Goal: Task Accomplishment & Management: Use online tool/utility

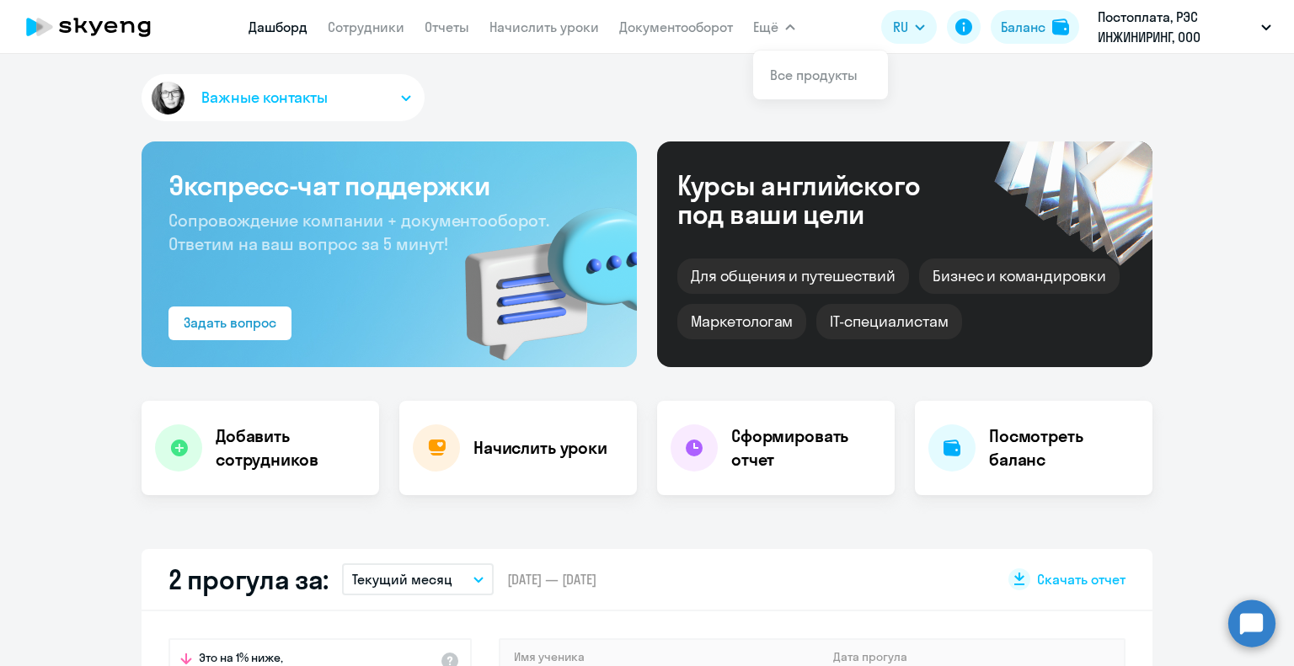
select select "30"
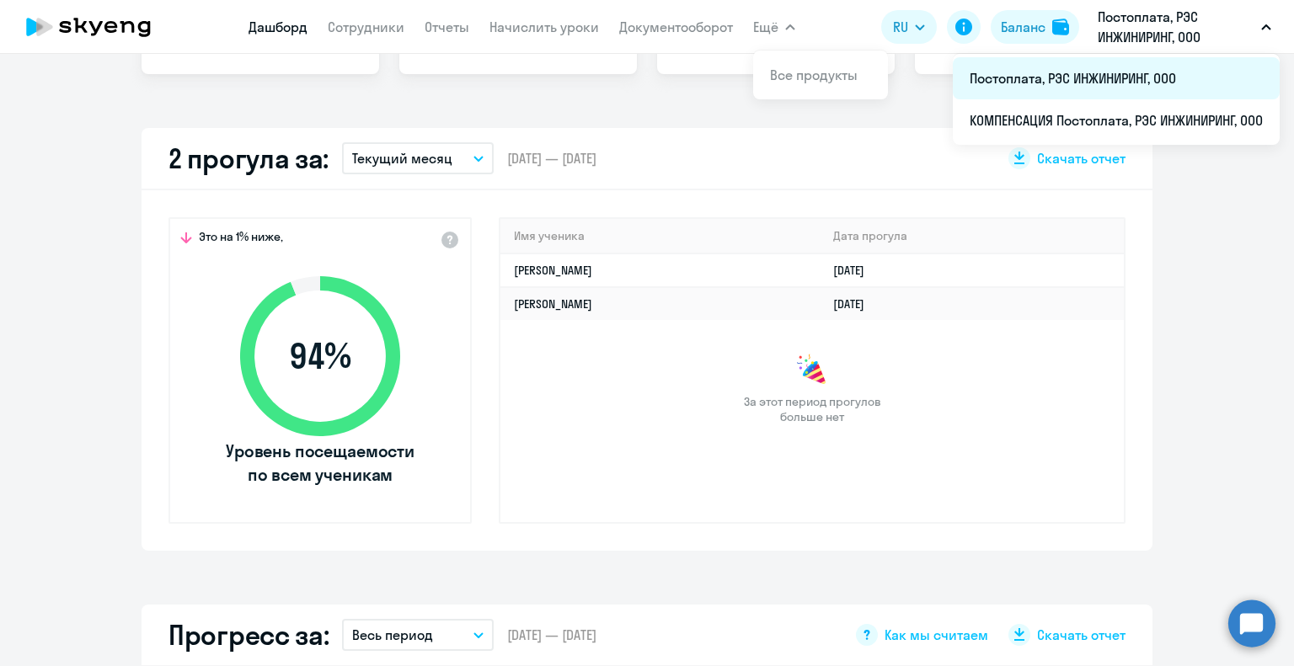
click at [1099, 70] on li "Постоплата, РЭС ИНЖИНИРИНГ, ООО" at bounding box center [1116, 78] width 327 height 42
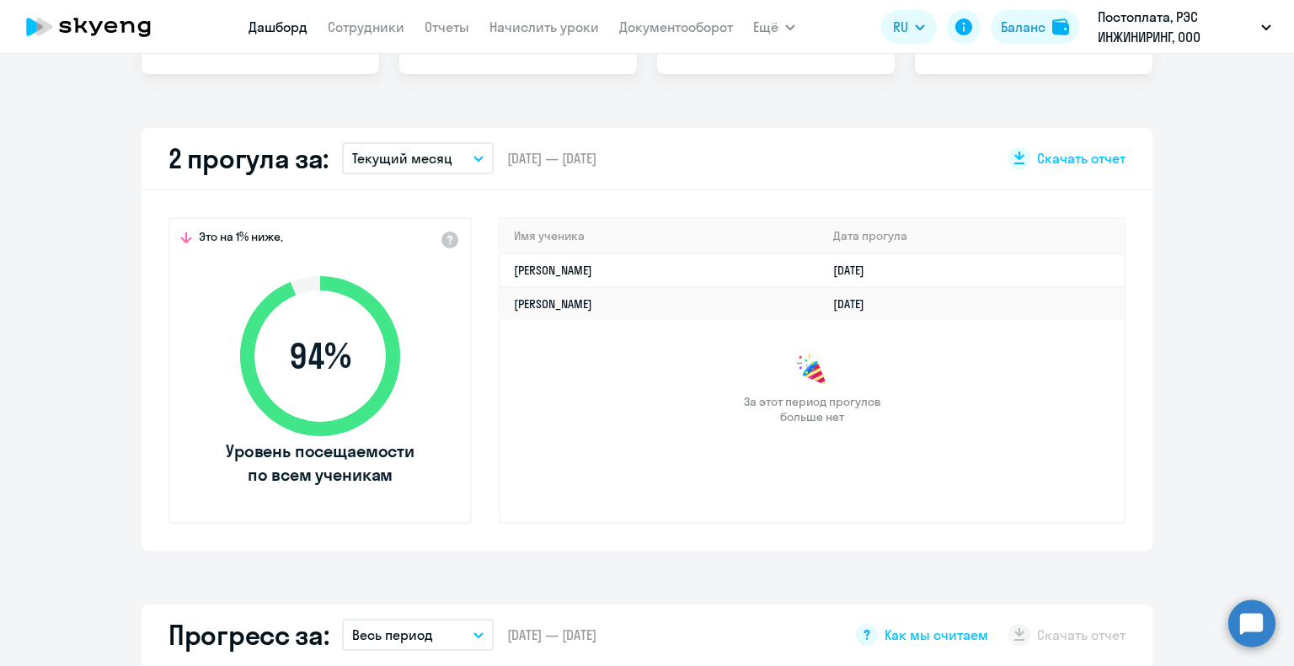
scroll to position [337, 0]
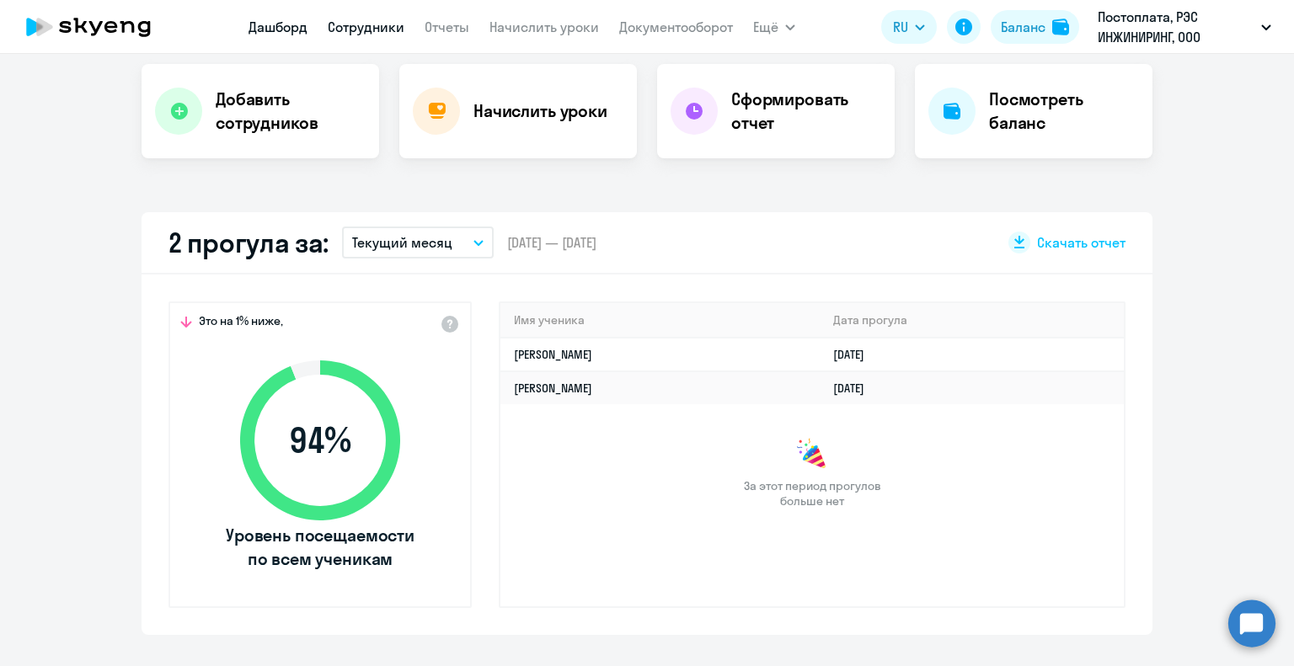
click at [363, 26] on link "Сотрудники" at bounding box center [366, 27] width 77 height 17
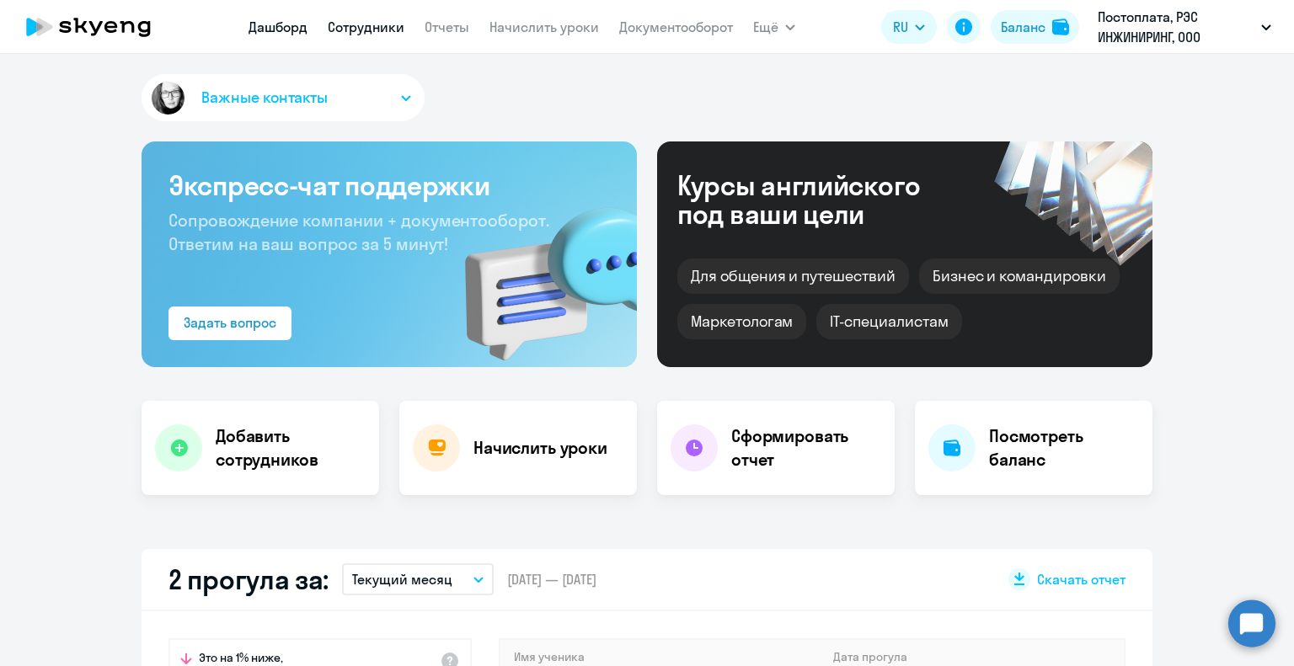
select select "30"
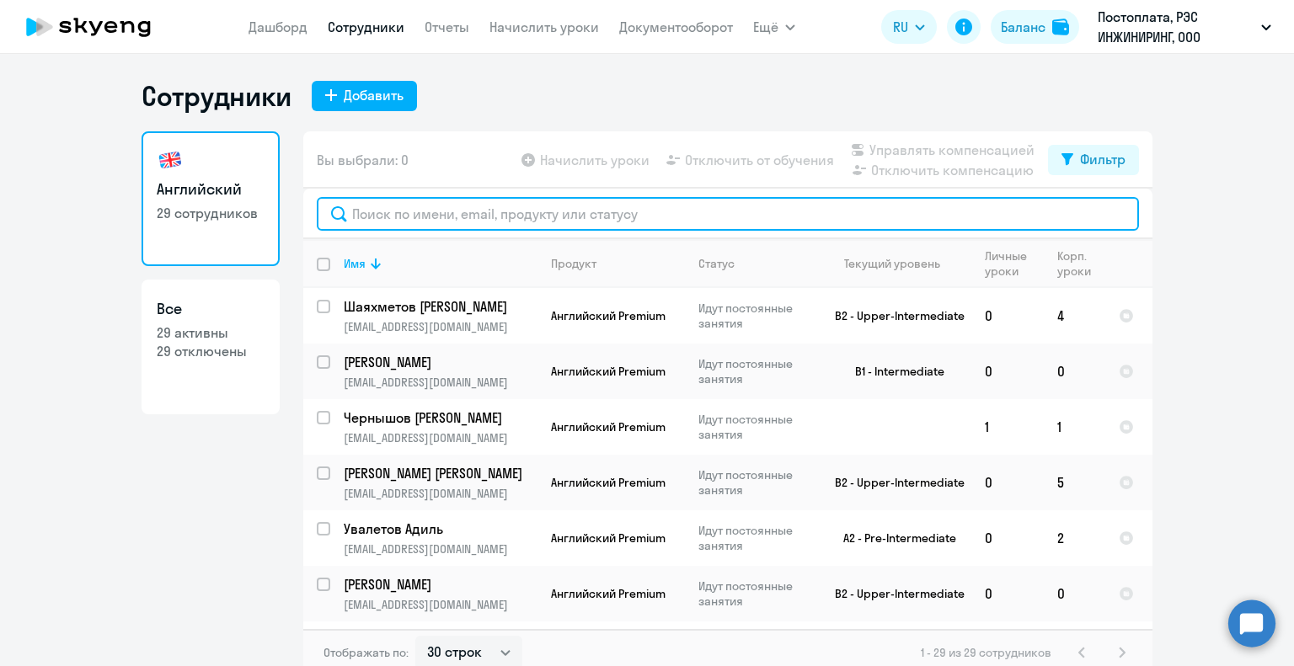
click at [367, 211] on input "text" at bounding box center [728, 214] width 822 height 34
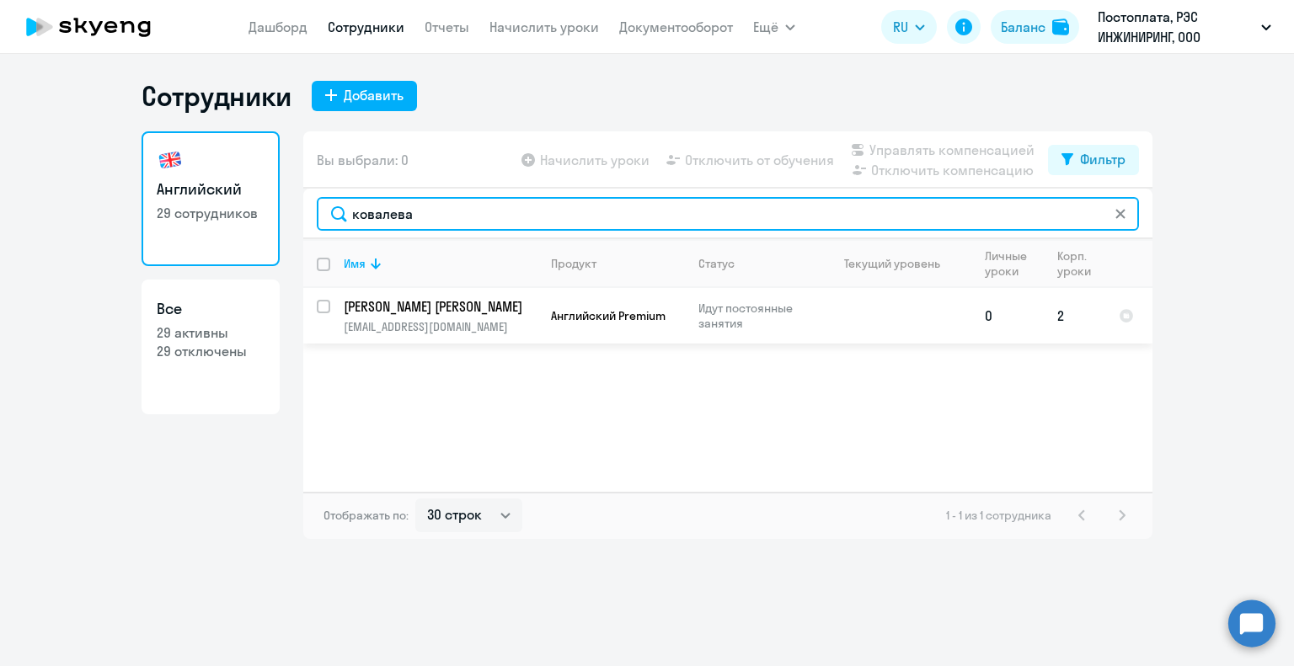
type input "ковалева"
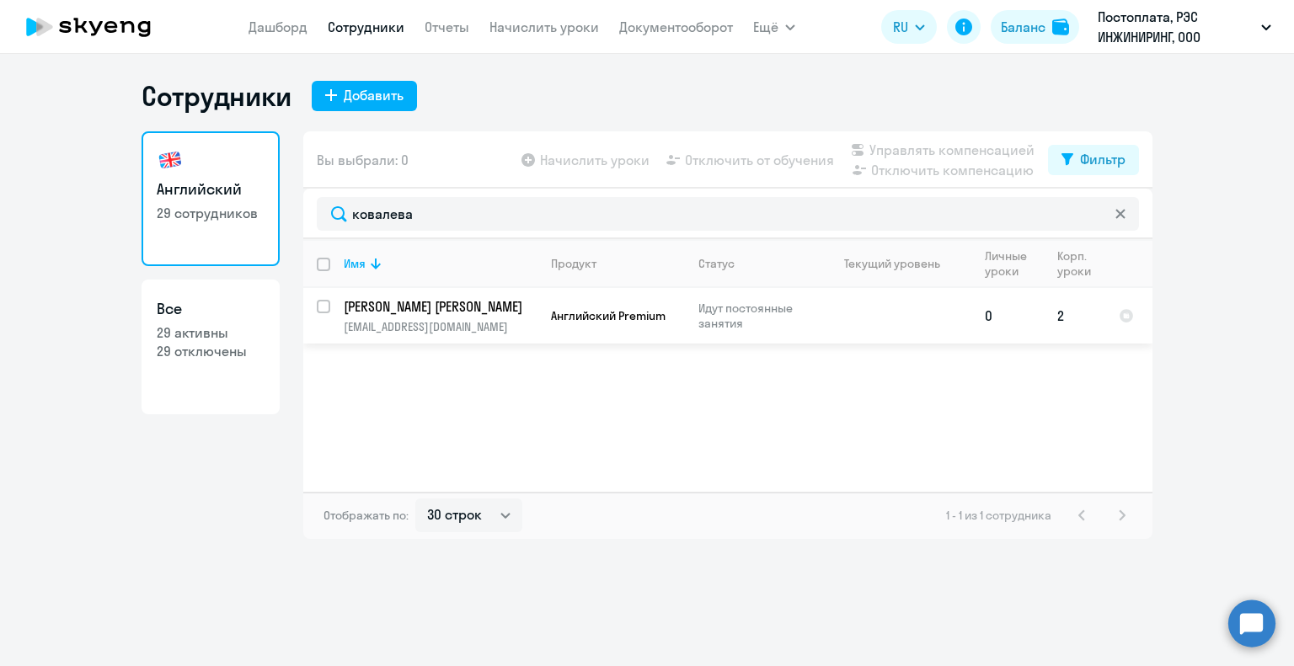
click at [325, 307] on input "select row 42513366" at bounding box center [334, 317] width 34 height 34
checkbox input "true"
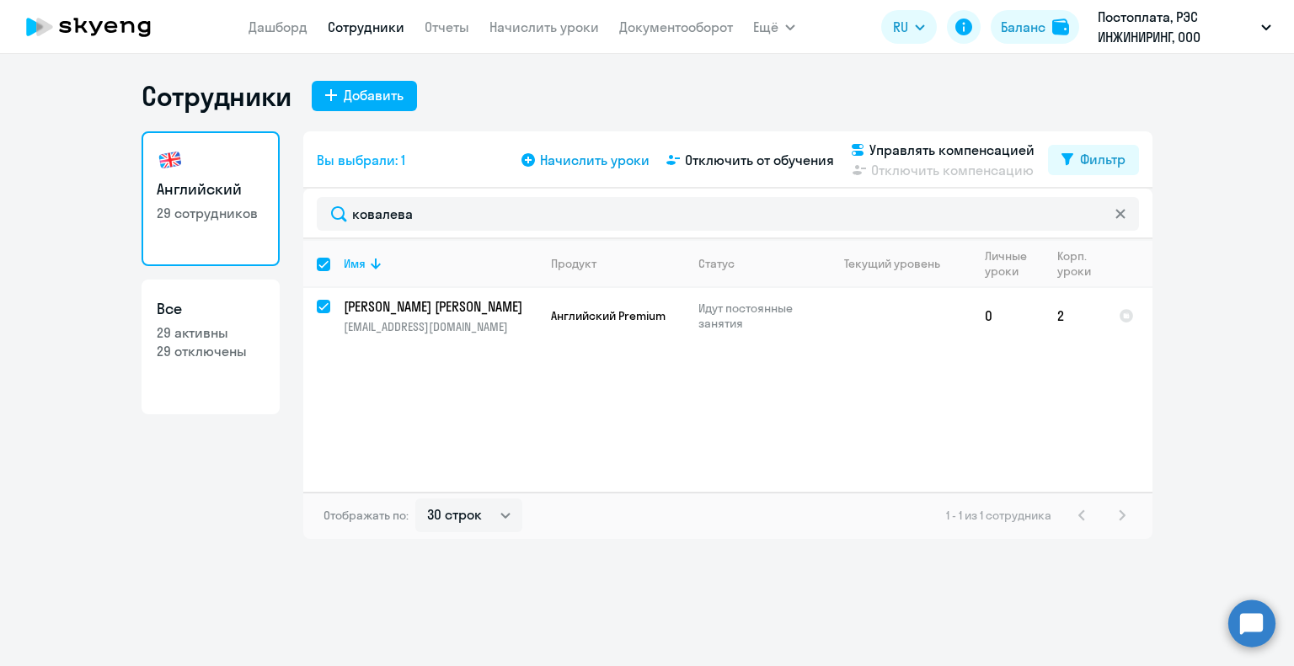
click at [573, 161] on span "Начислить уроки" at bounding box center [595, 160] width 110 height 20
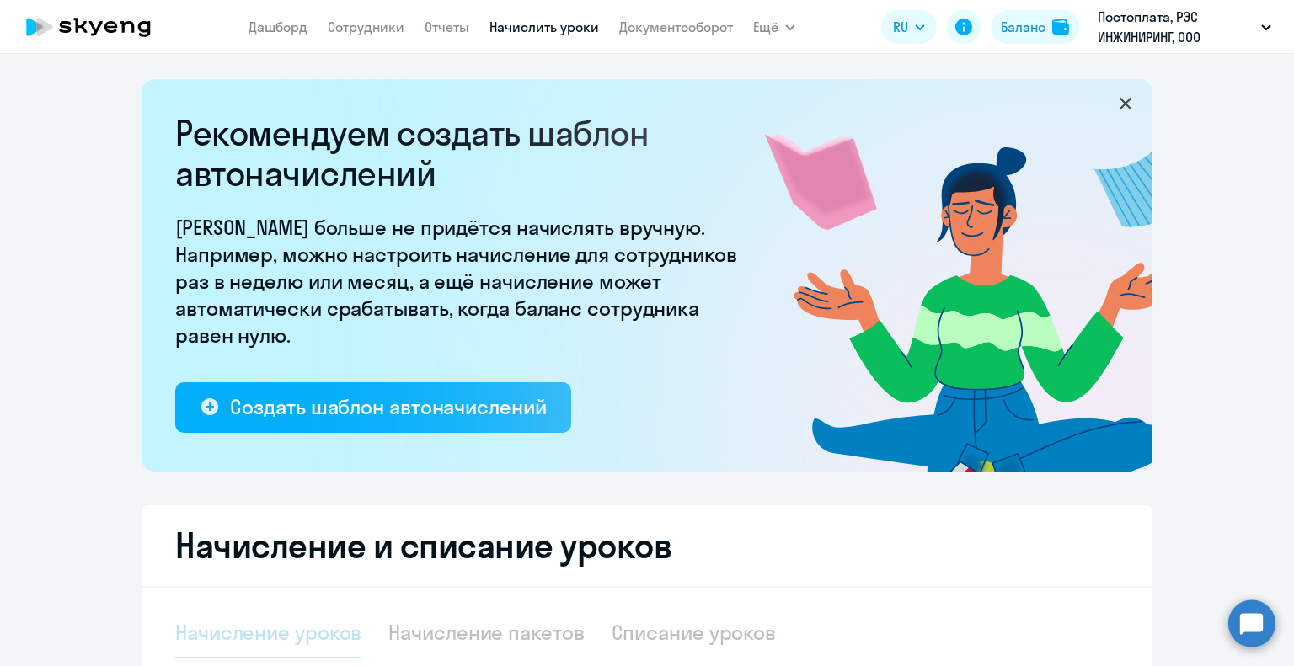
select select "10"
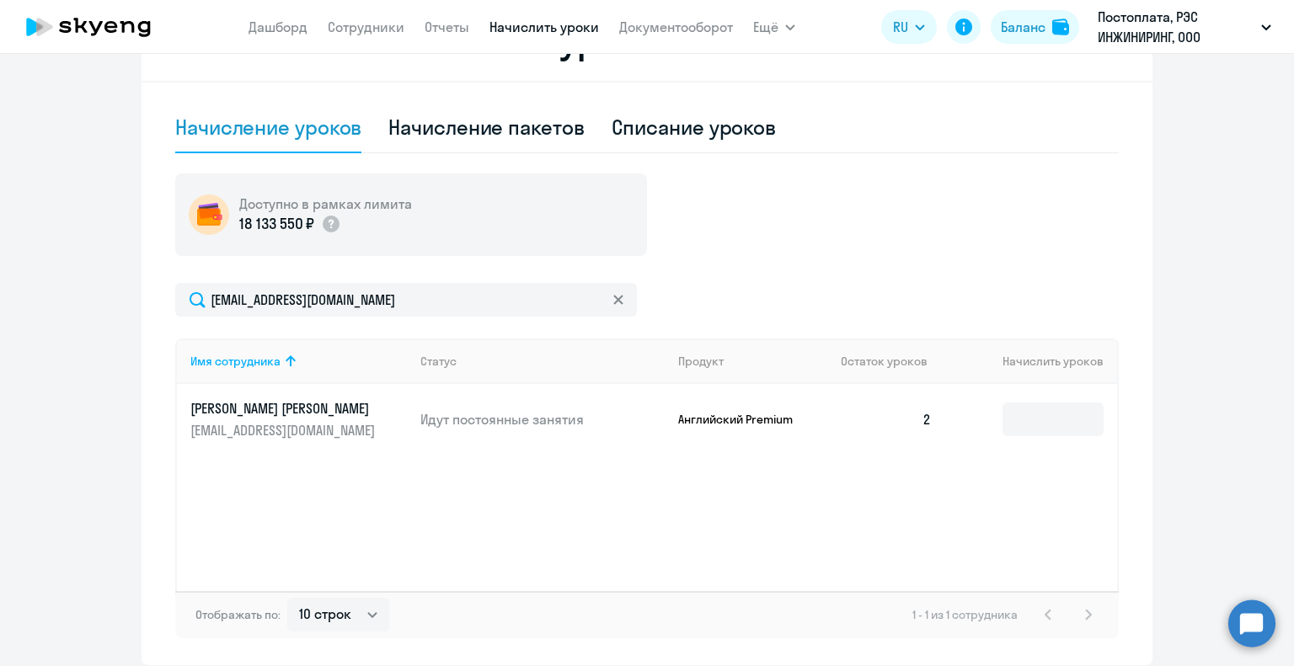
scroll to position [572, 0]
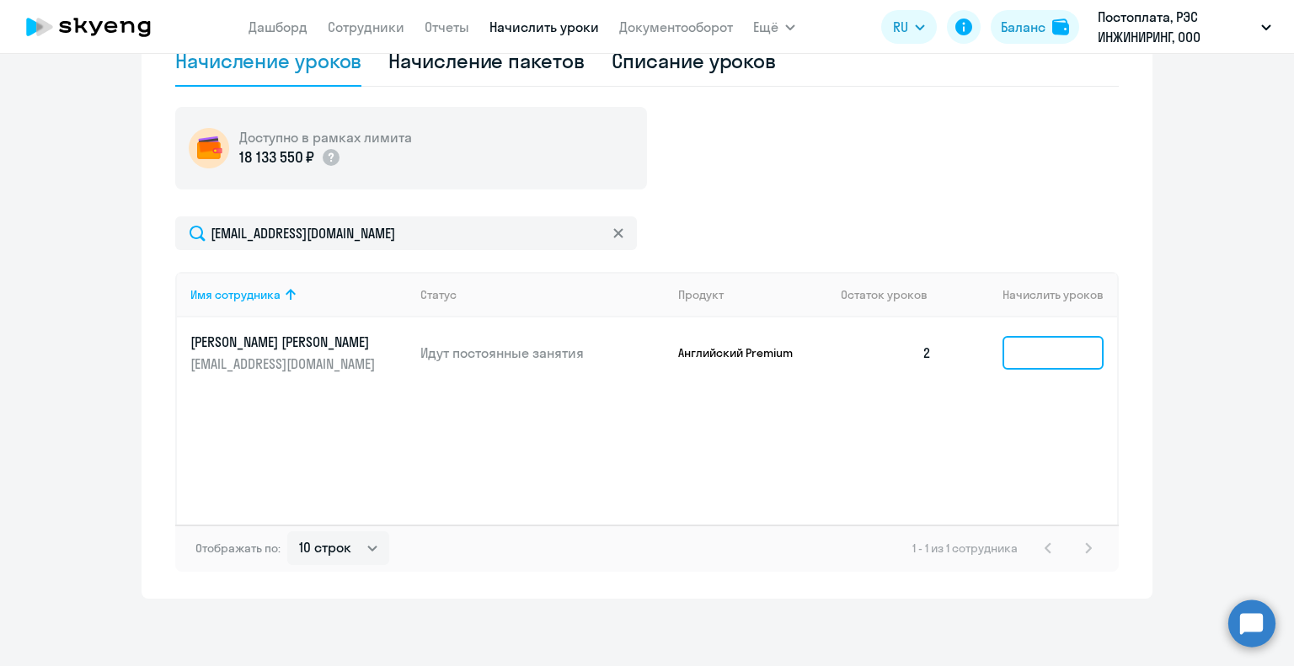
click at [1052, 345] on input at bounding box center [1053, 353] width 101 height 34
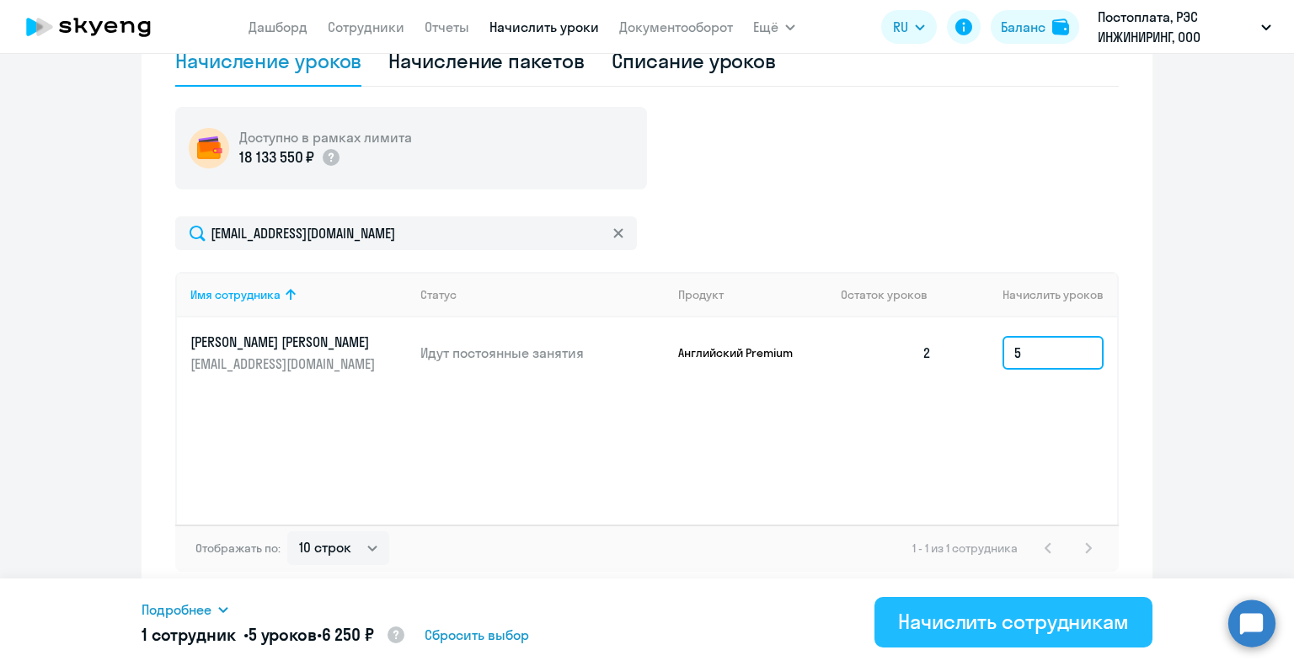
type input "5"
click at [1009, 623] on div "Начислить сотрудникам" at bounding box center [1013, 621] width 231 height 27
